Goal: Check status: Check status

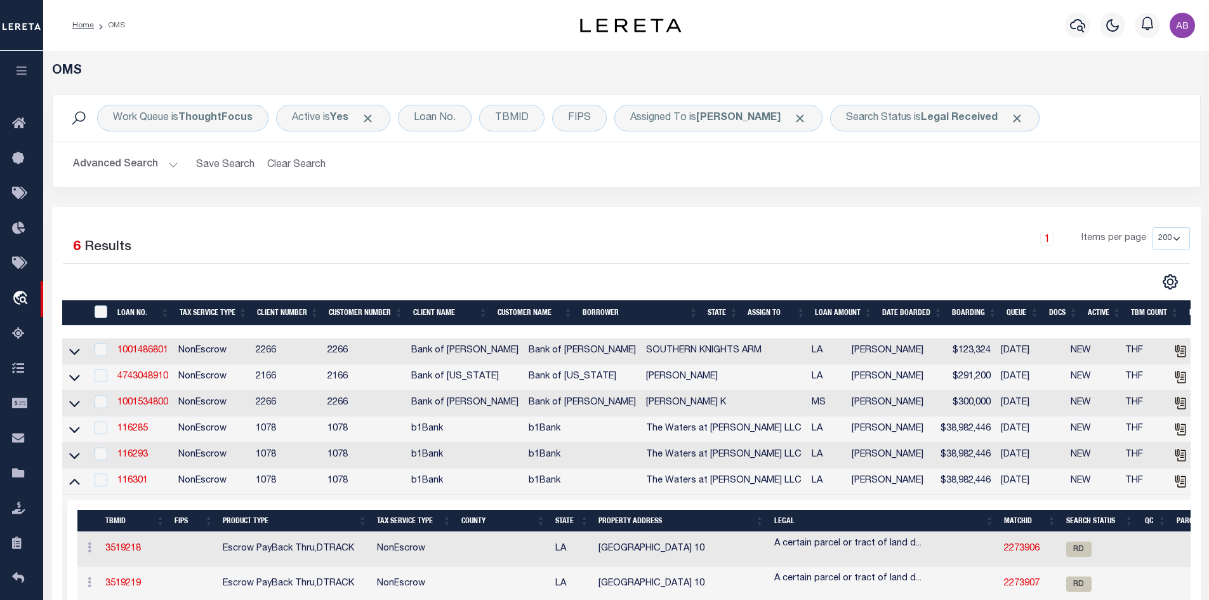
select select "200"
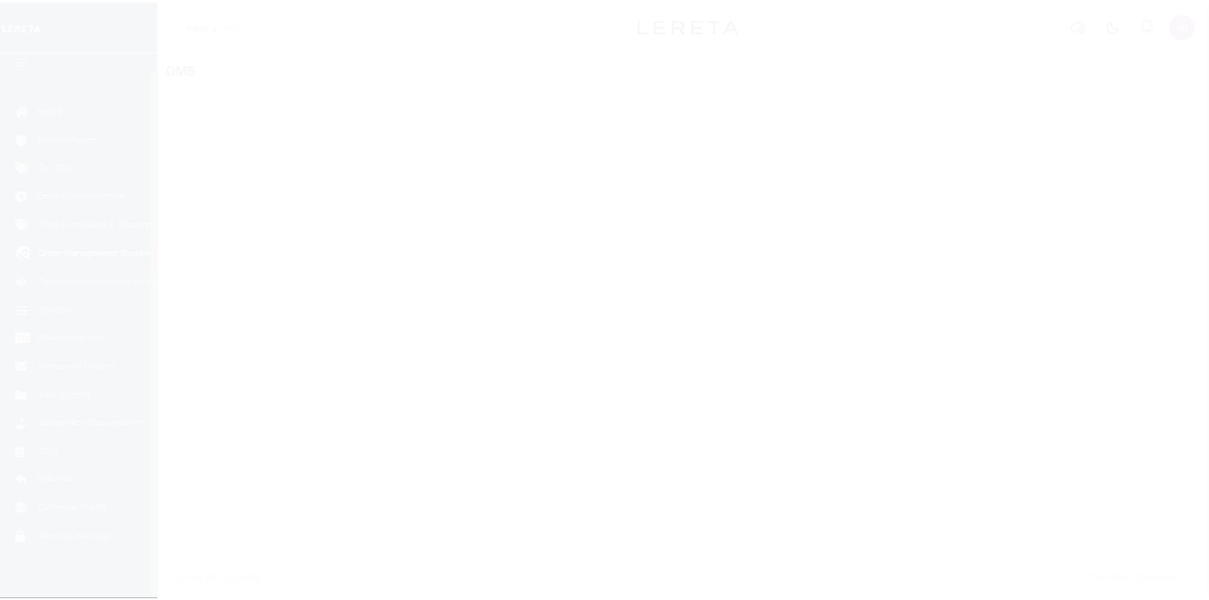
scroll to position [18, 0]
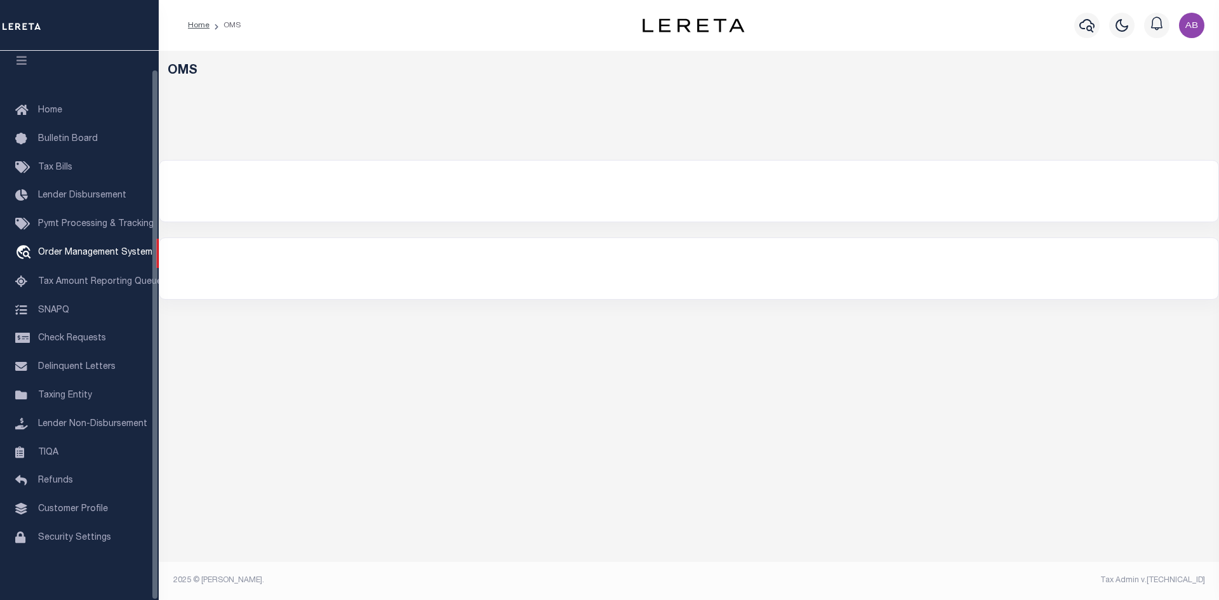
select select "200"
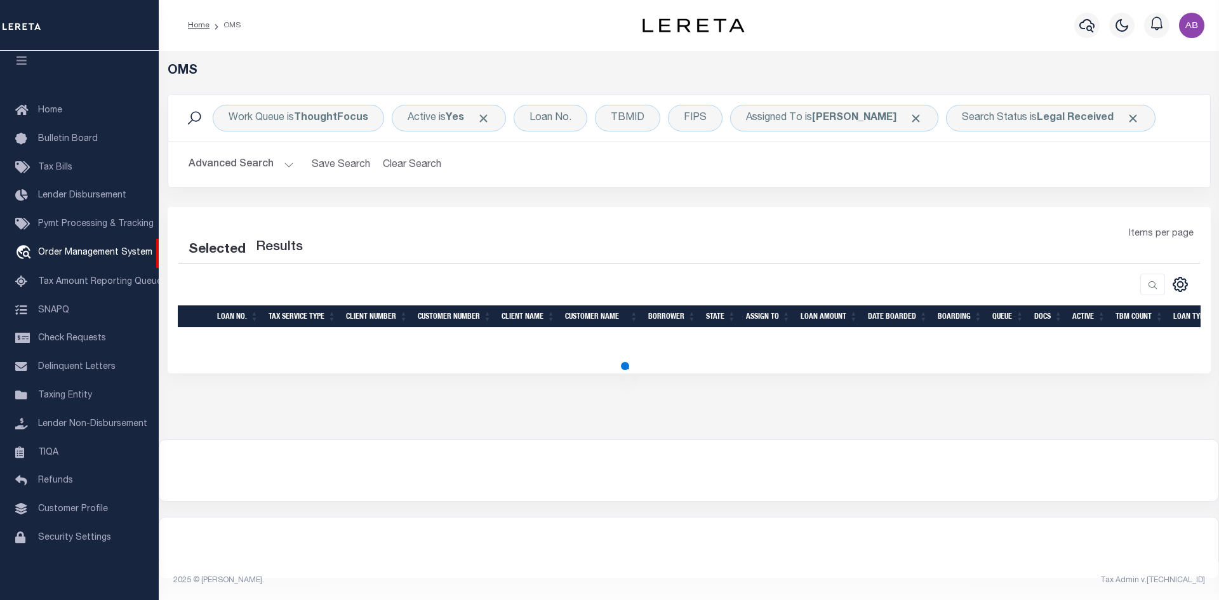
select select "200"
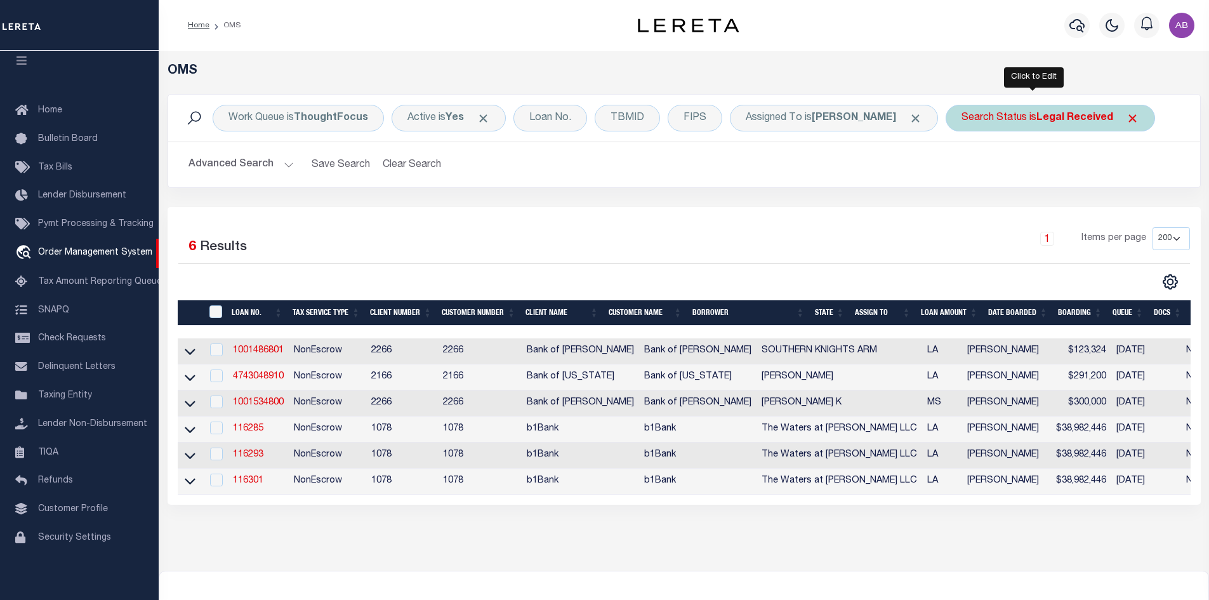
click at [1041, 121] on b "Legal Received" at bounding box center [1074, 118] width 77 height 10
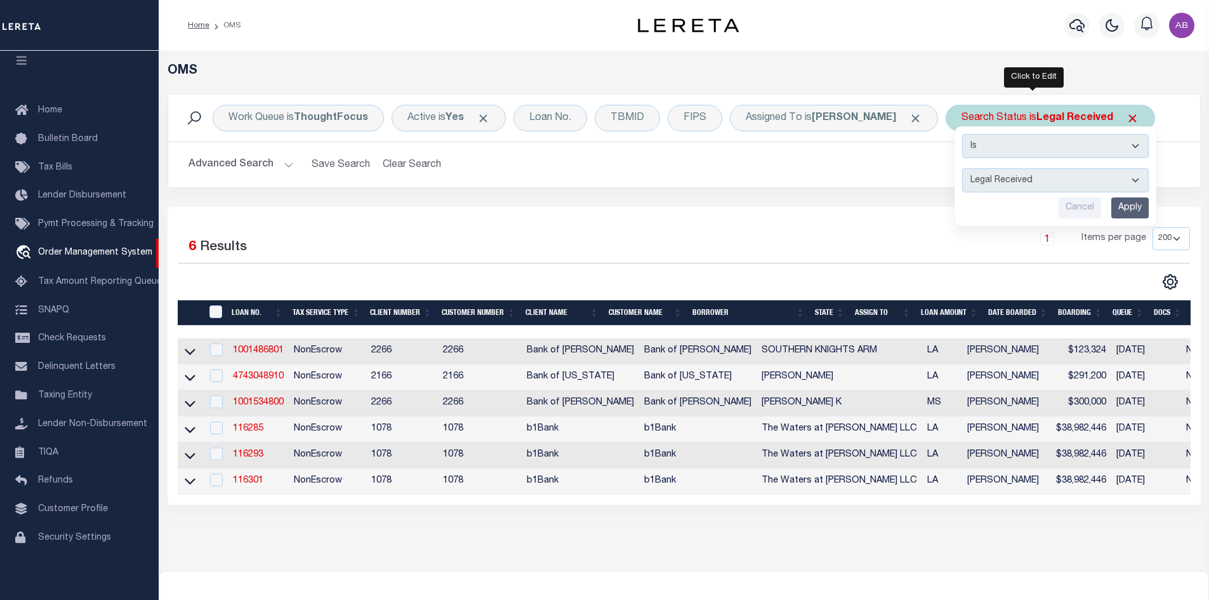
click at [981, 187] on select "Automated Search Bad Parcel Complete Duplicate Parcel High Dollar Reporting In …" at bounding box center [1055, 180] width 187 height 24
click at [962, 168] on select "Automated Search Bad Parcel Complete Duplicate Parcel High Dollar Reporting In …" at bounding box center [1055, 180] width 187 height 24
drag, startPoint x: 1027, startPoint y: 180, endPoint x: 1000, endPoint y: 190, distance: 28.3
click at [1026, 180] on select "Automated Search Bad Parcel Complete Duplicate Parcel High Dollar Reporting In …" at bounding box center [1055, 180] width 187 height 24
select select "IP"
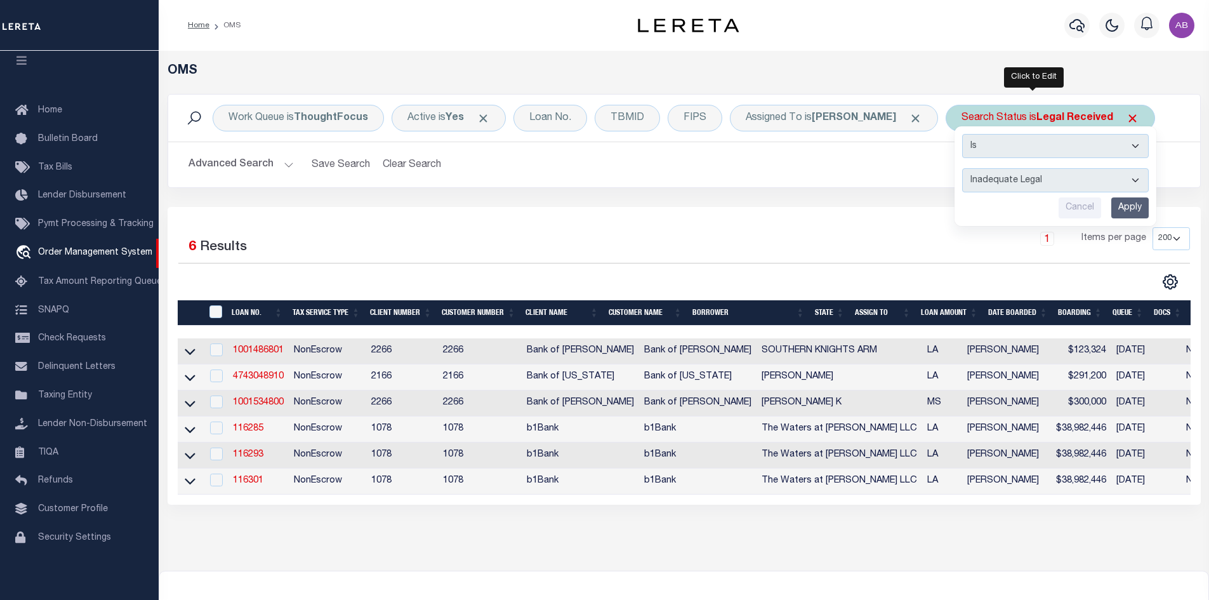
click at [962, 168] on select "Automated Search Bad Parcel Complete Duplicate Parcel High Dollar Reporting In …" at bounding box center [1055, 180] width 187 height 24
click at [1118, 208] on input "Apply" at bounding box center [1129, 207] width 37 height 21
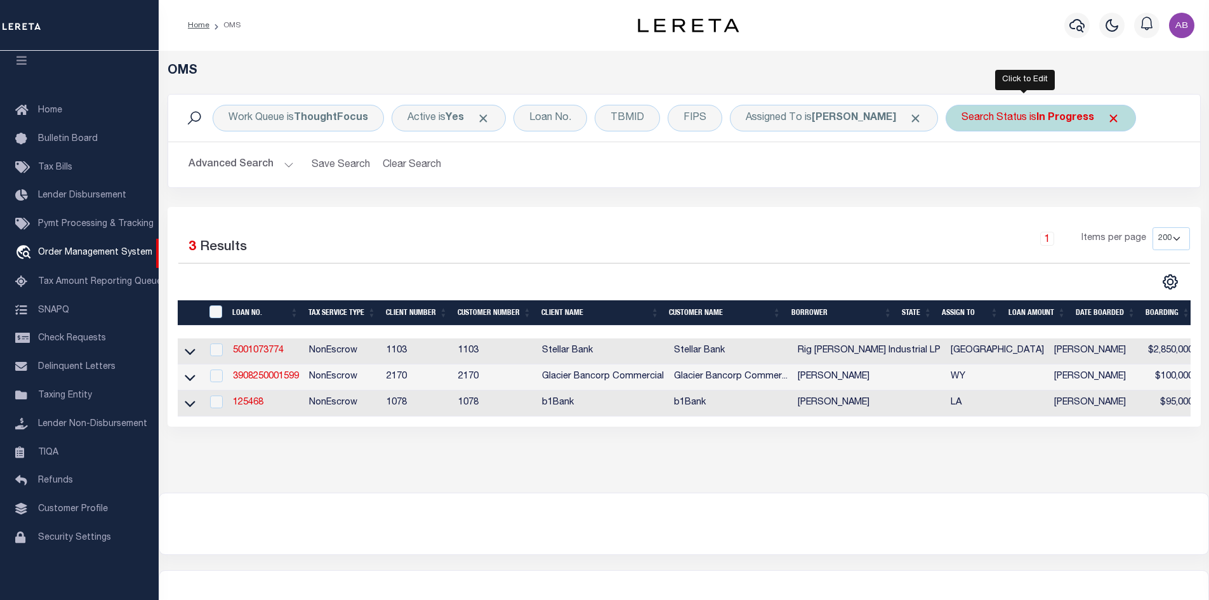
click at [1036, 121] on b "In Progress" at bounding box center [1065, 118] width 58 height 10
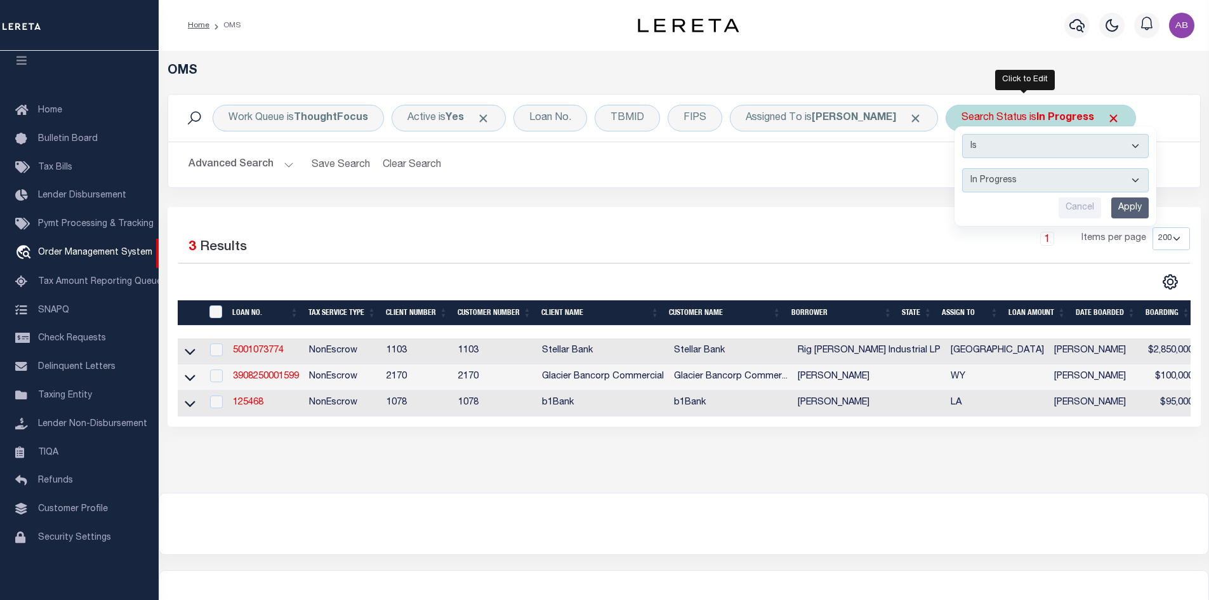
click at [1009, 180] on select "Automated Search Bad Parcel Complete Duplicate Parcel High Dollar Reporting In …" at bounding box center [1055, 180] width 187 height 24
select select "RD"
click at [962, 168] on select "Automated Search Bad Parcel Complete Duplicate Parcel High Dollar Reporting In …" at bounding box center [1055, 180] width 187 height 24
drag, startPoint x: 1120, startPoint y: 206, endPoint x: 1111, endPoint y: 207, distance: 8.9
click at [1119, 206] on input "Apply" at bounding box center [1129, 207] width 37 height 21
